Goal: Transaction & Acquisition: Purchase product/service

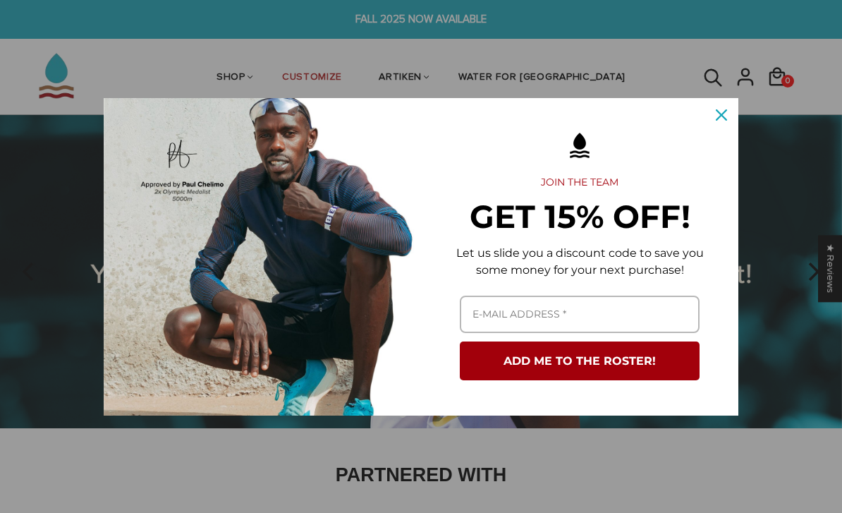
click at [727, 129] on button "Close" at bounding box center [722, 115] width 34 height 34
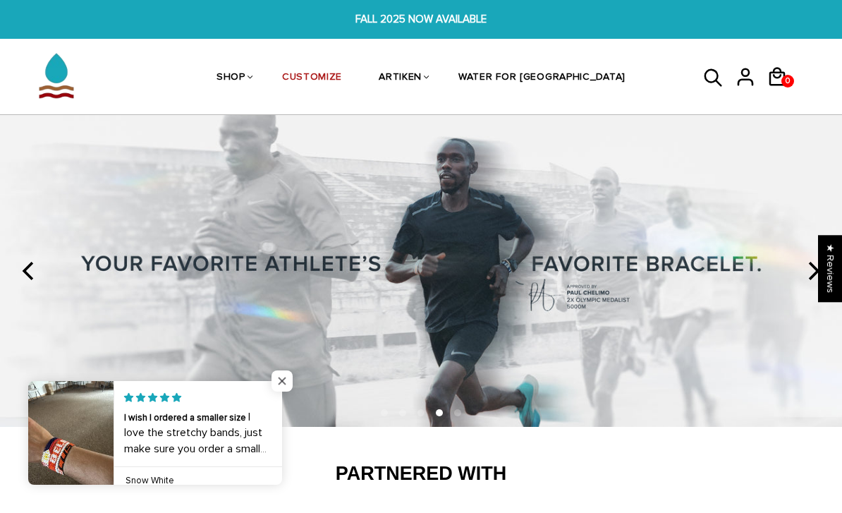
click at [286, 384] on span "Close popup widget" at bounding box center [282, 380] width 21 height 21
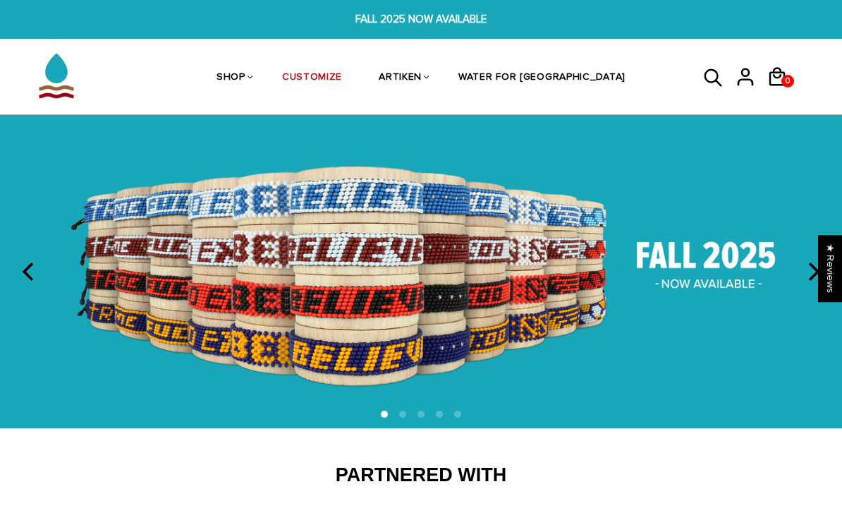
click at [492, 290] on img at bounding box center [421, 271] width 842 height 313
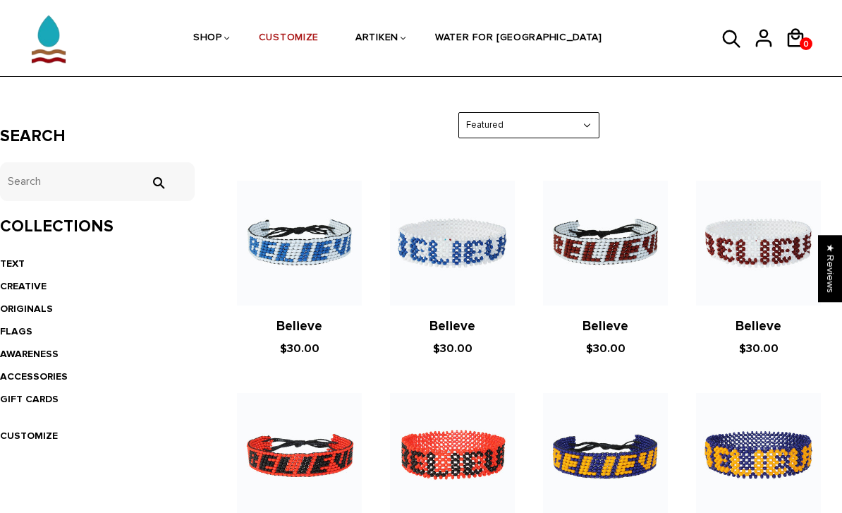
scroll to position [209, 0]
click at [13, 285] on link "CREATIVE" at bounding box center [23, 287] width 47 height 12
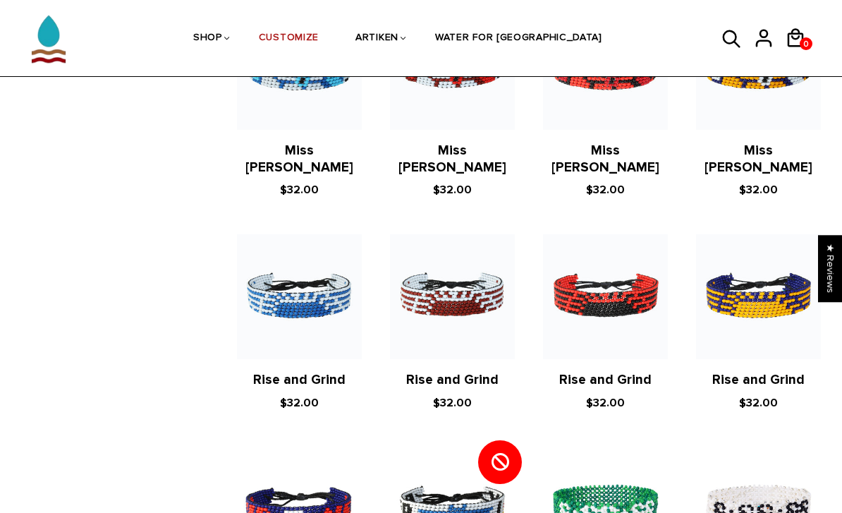
scroll to position [1027, 0]
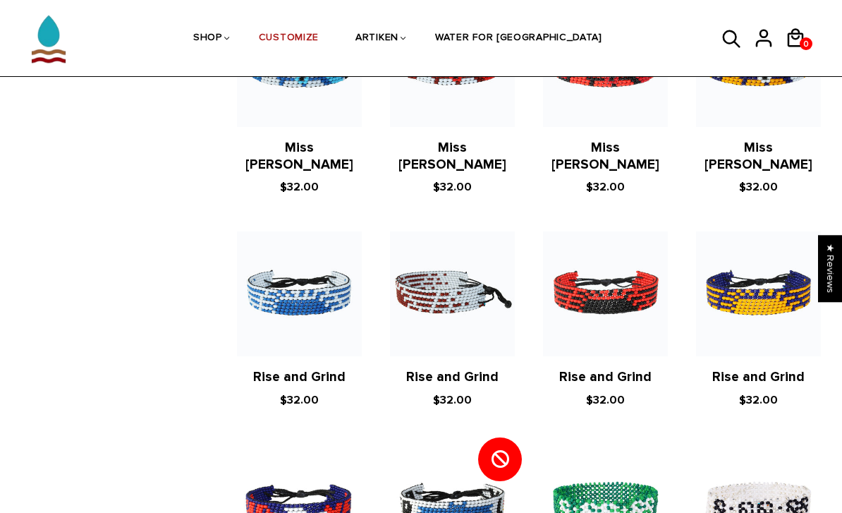
click at [428, 280] on img at bounding box center [452, 293] width 125 height 125
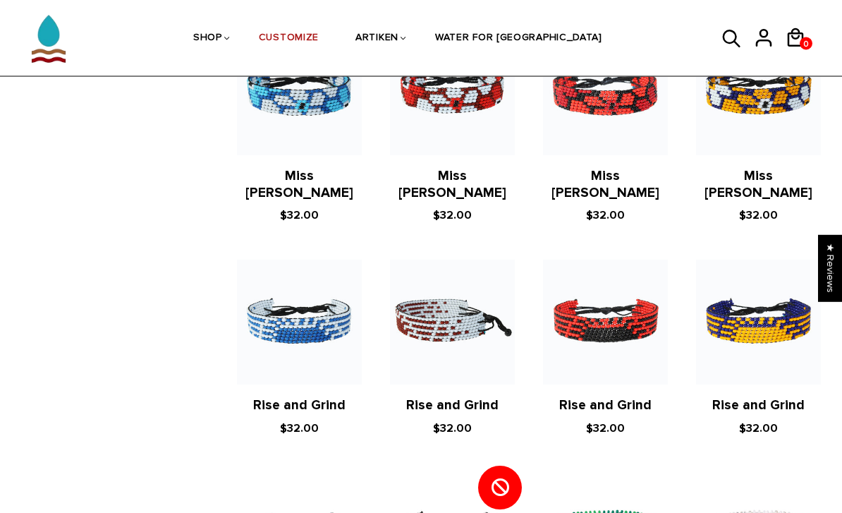
scroll to position [998, 0]
click at [483, 397] on link "Rise and Grind" at bounding box center [452, 405] width 92 height 16
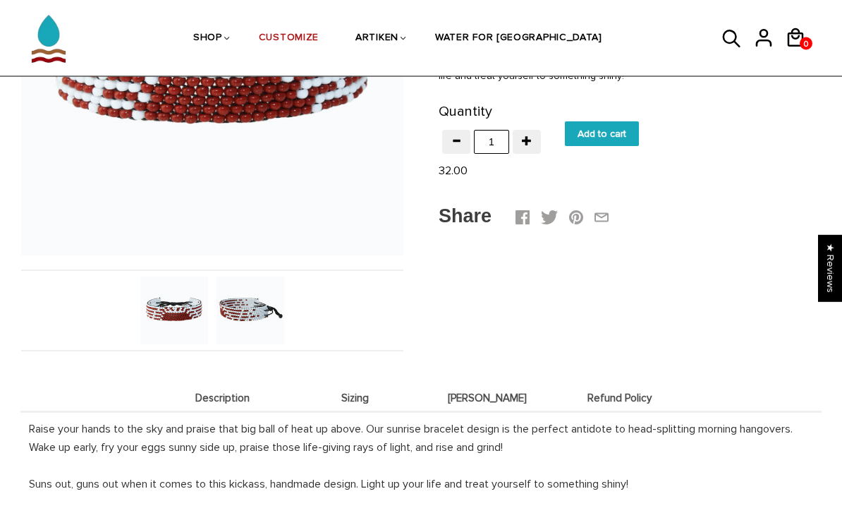
click at [236, 321] on img at bounding box center [251, 311] width 68 height 68
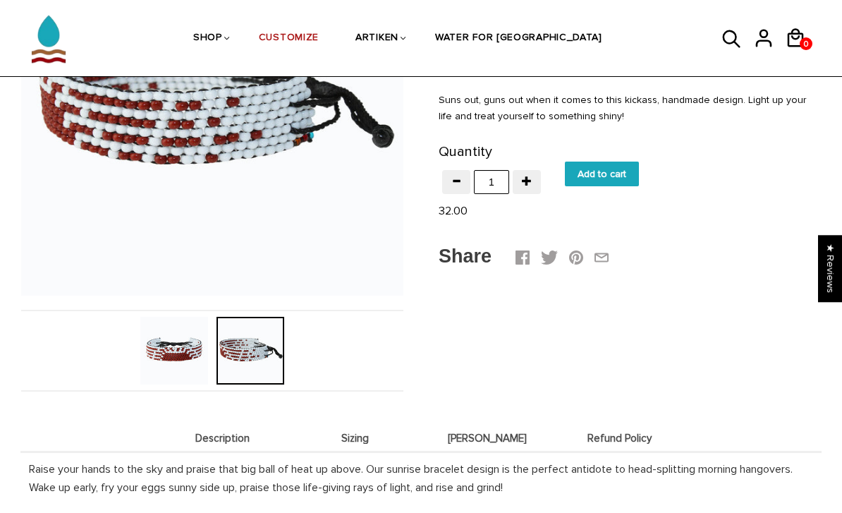
scroll to position [167, 0]
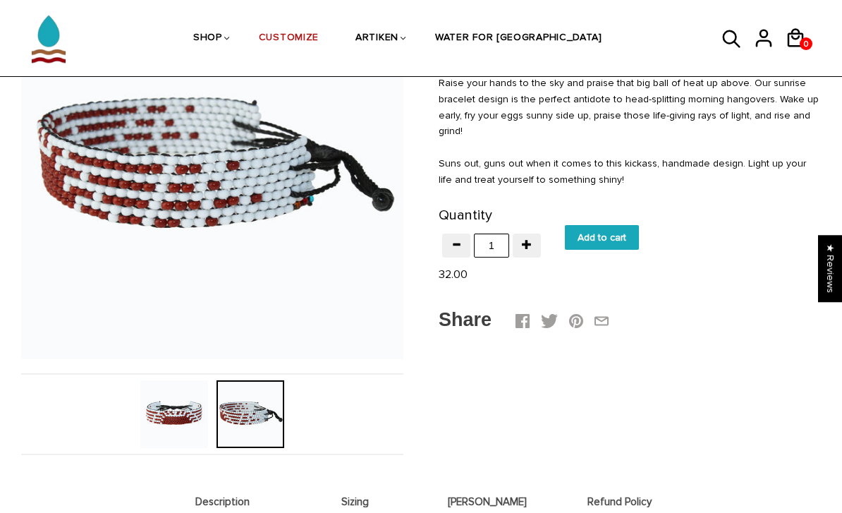
click at [190, 418] on img at bounding box center [174, 414] width 68 height 68
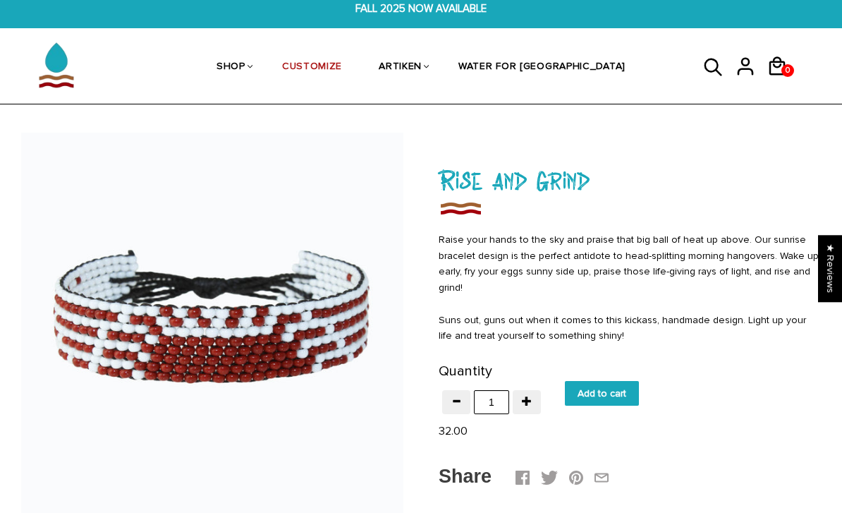
scroll to position [0, 0]
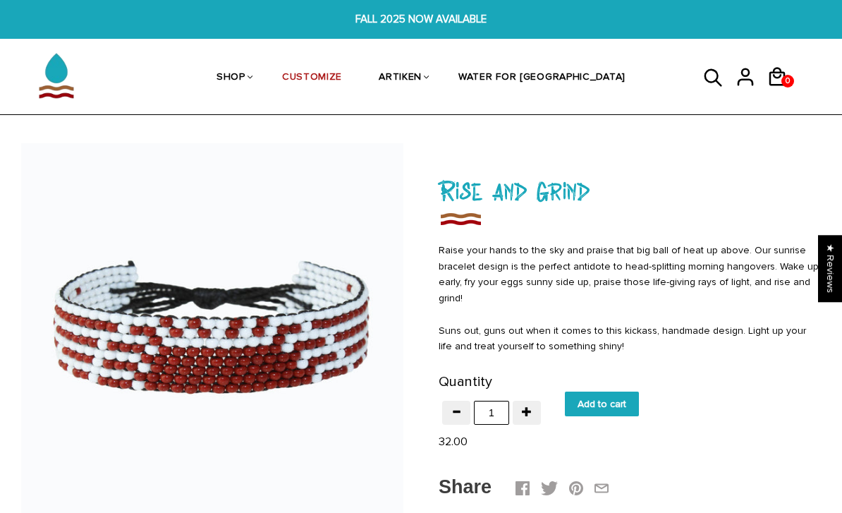
click at [614, 397] on input "Add to cart" at bounding box center [602, 404] width 74 height 25
type input "Add to cart"
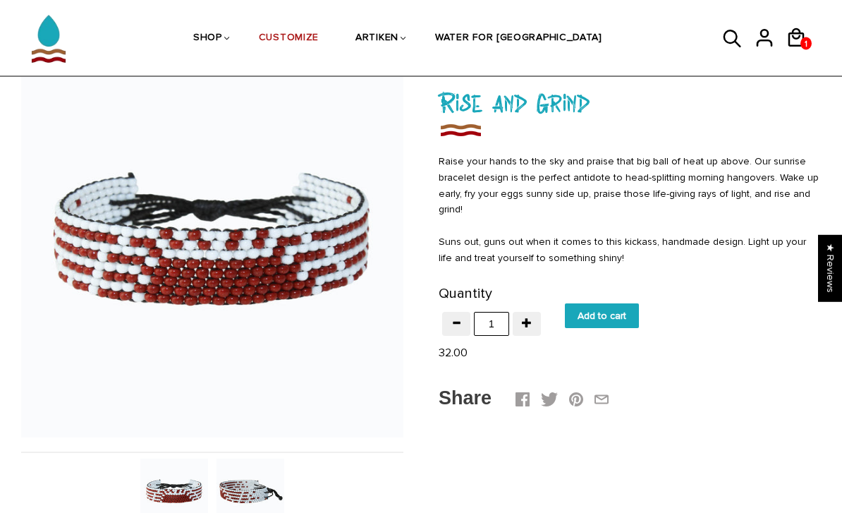
scroll to position [127, 0]
